Goal: Task Accomplishment & Management: Manage account settings

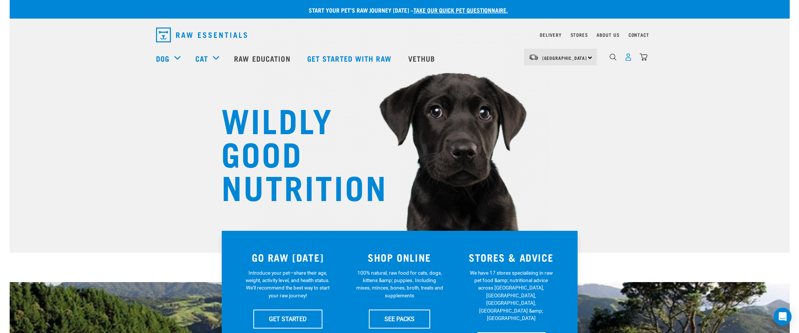
click at [630, 55] on img "dropdown navigation" at bounding box center [628, 57] width 8 height 8
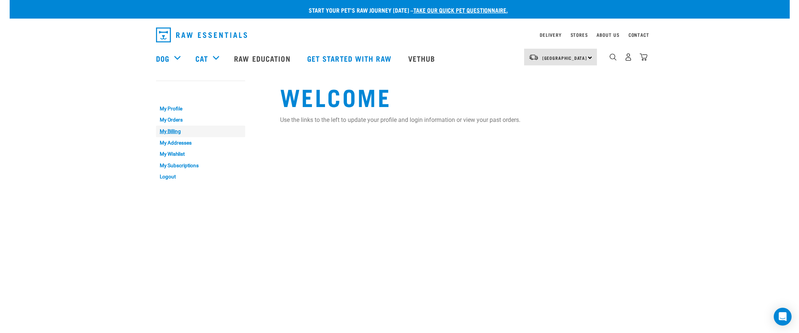
click at [174, 132] on link "My Billing" at bounding box center [200, 132] width 89 height 12
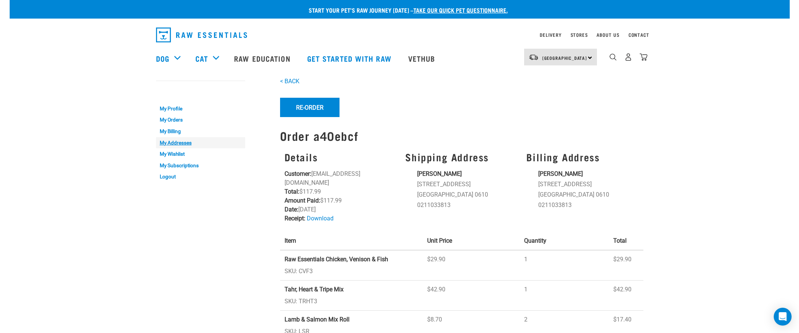
click at [185, 142] on link "My Addresses" at bounding box center [200, 143] width 89 height 12
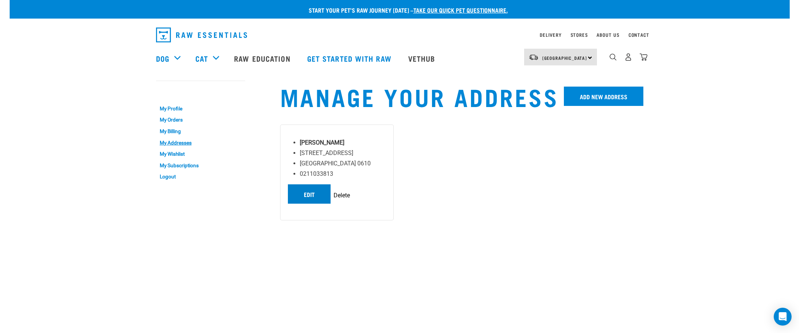
click at [319, 204] on link "Edit" at bounding box center [309, 193] width 43 height 19
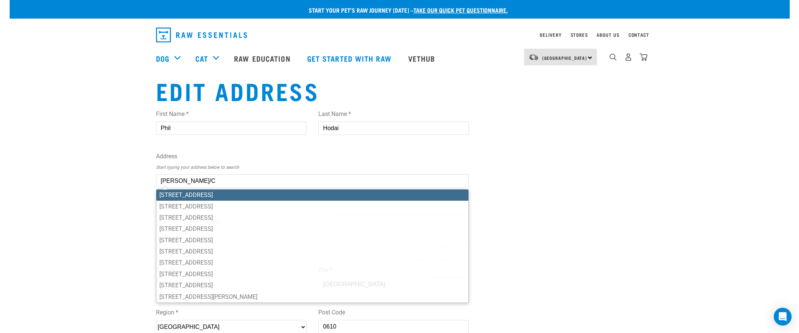
type input "[PERSON_NAME]/C."
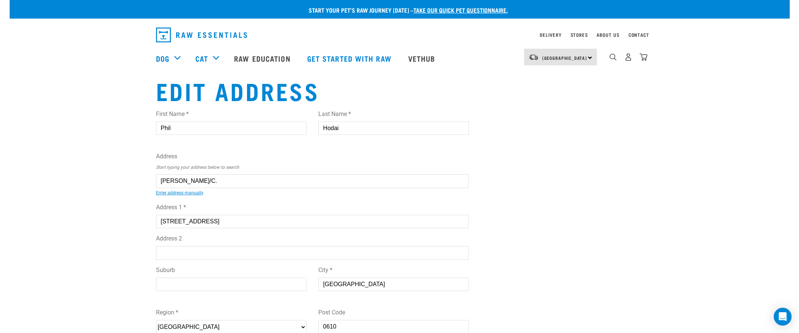
click at [248, 185] on input "[PERSON_NAME]/C." at bounding box center [312, 180] width 313 height 13
click at [248, 185] on input "P.Hodai/C." at bounding box center [312, 180] width 313 height 13
click at [614, 235] on div "Edit Address First Name * Phil Last Name * Hodai Address Start typing your addr…" at bounding box center [399, 278] width 499 height 403
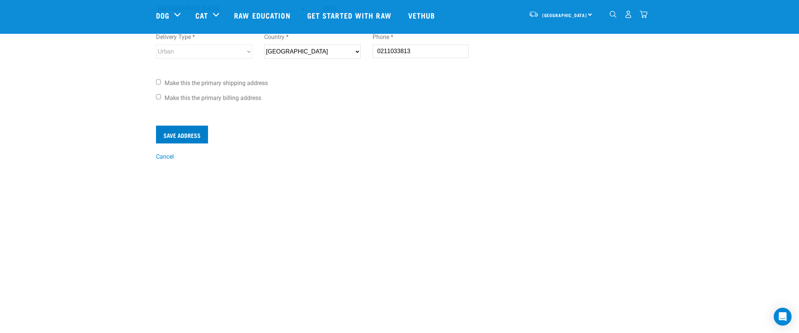
scroll to position [252, 0]
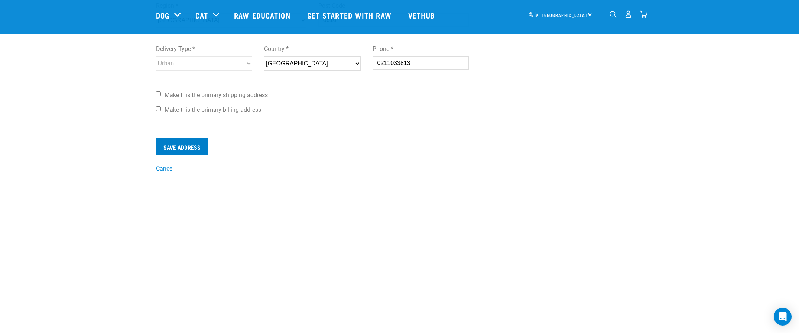
type input "Ongkiehong/Hodai"
click at [197, 146] on input "Save Address" at bounding box center [182, 146] width 52 height 18
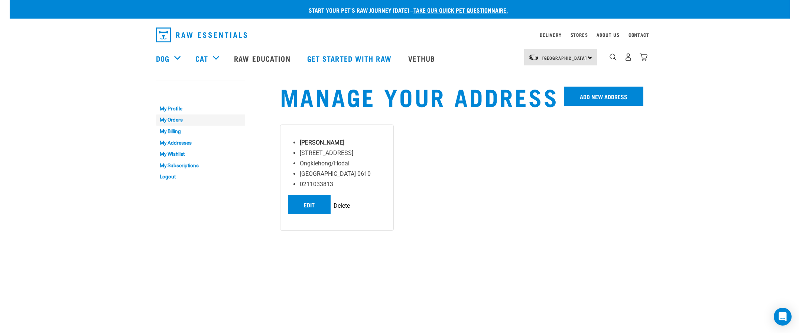
click at [172, 118] on link "My Orders" at bounding box center [200, 120] width 89 height 12
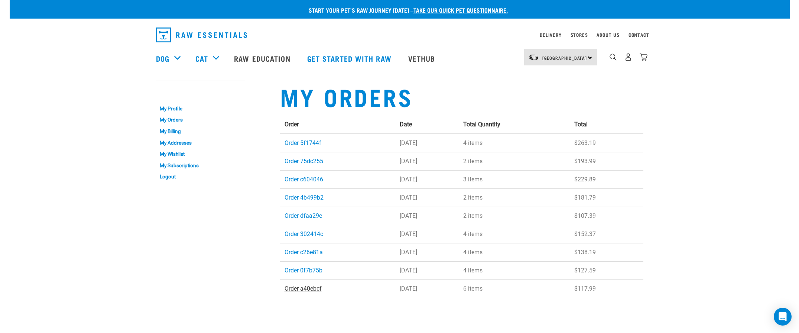
click at [309, 287] on link "Order a40ebcf" at bounding box center [303, 288] width 37 height 7
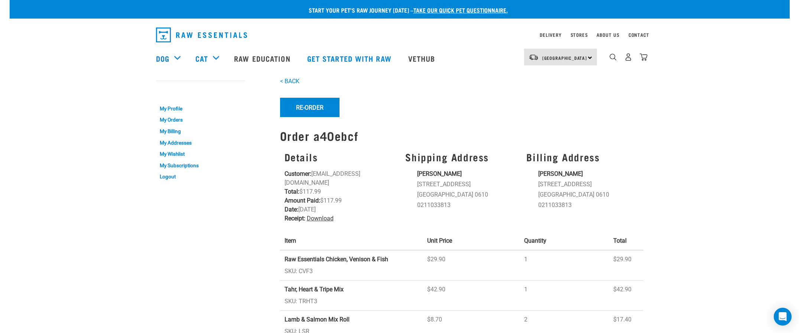
click at [321, 215] on link "Download" at bounding box center [320, 218] width 27 height 7
